Goal: Register for event/course

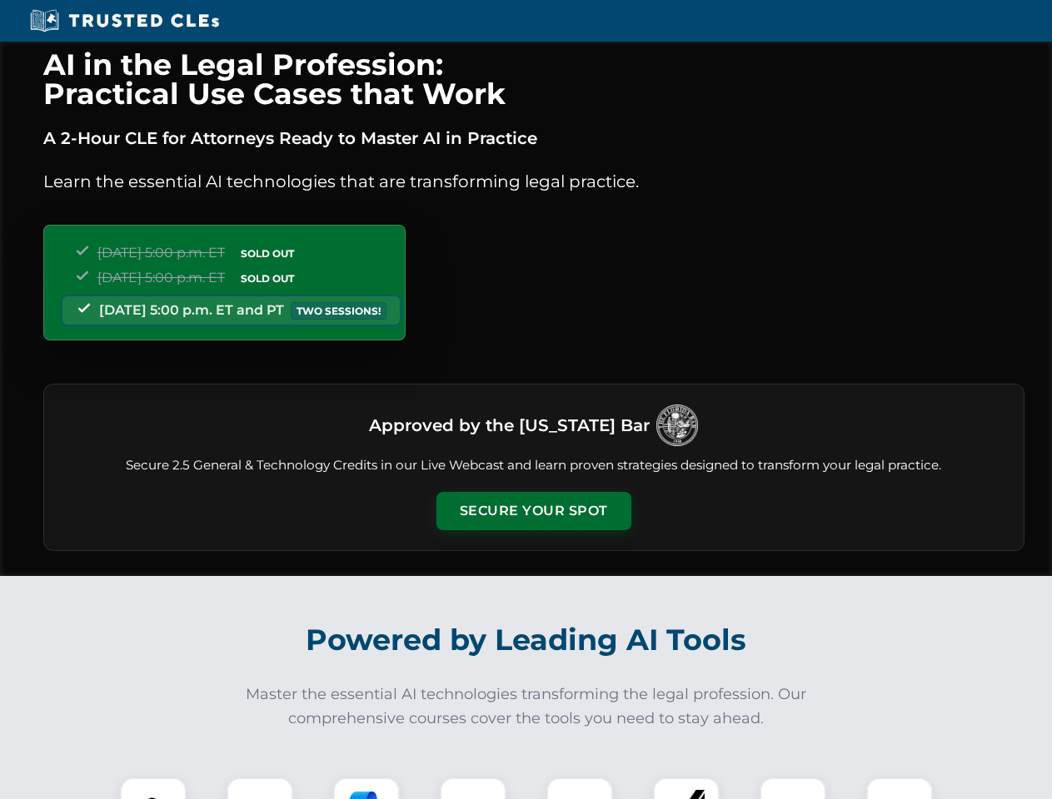
click at [533, 511] on button "Secure Your Spot" at bounding box center [533, 511] width 195 height 38
click at [153, 789] on img at bounding box center [153, 811] width 48 height 48
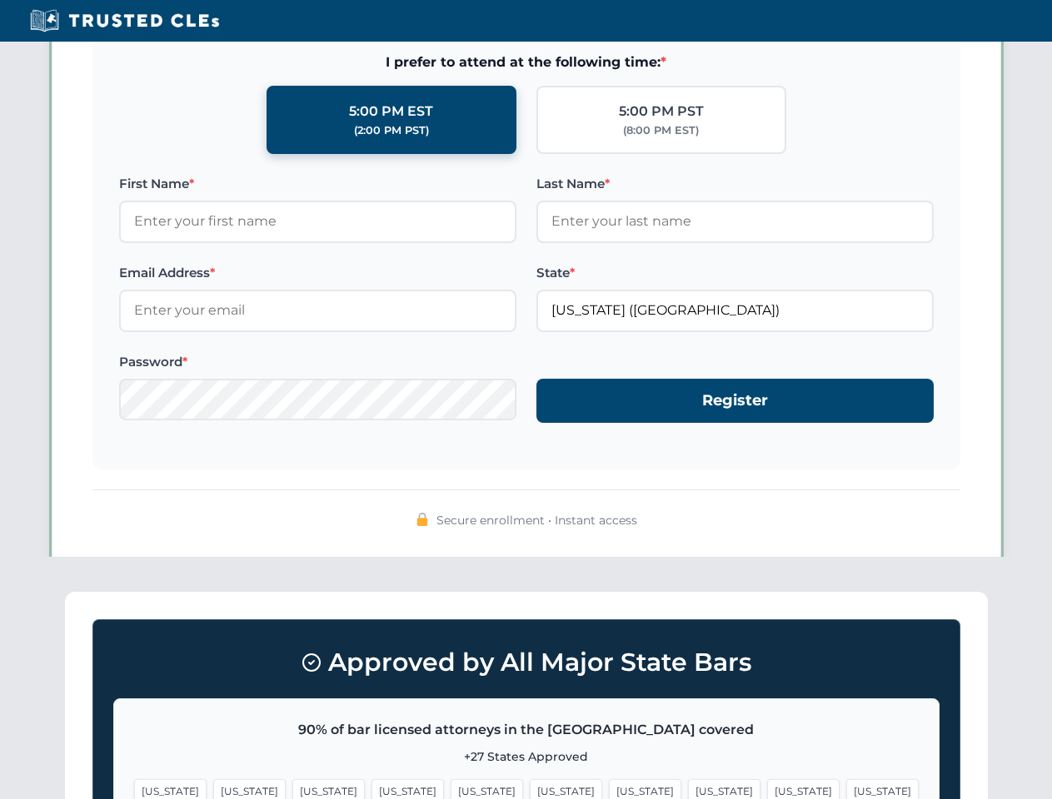
click at [609, 789] on span "[US_STATE]" at bounding box center [645, 791] width 72 height 24
click at [767, 789] on span "[US_STATE]" at bounding box center [803, 791] width 72 height 24
